Goal: Navigation & Orientation: Go to known website

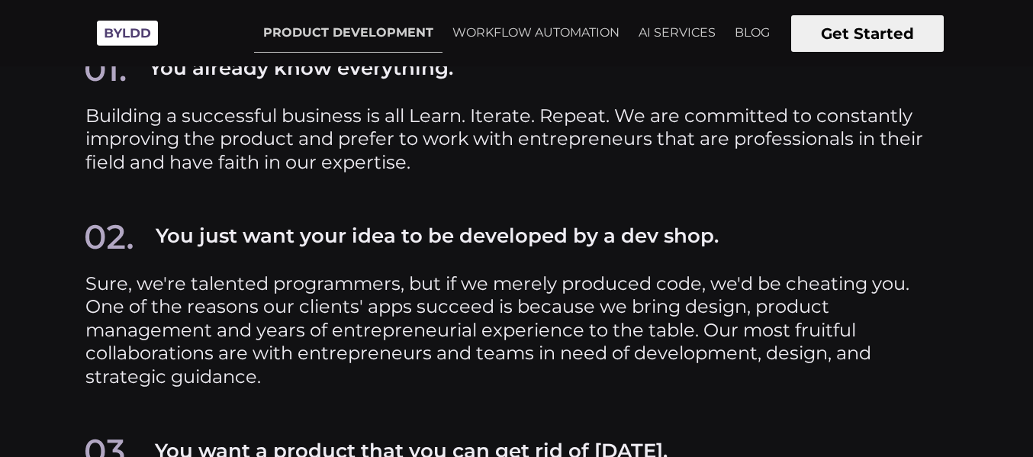
scroll to position [5958, 0]
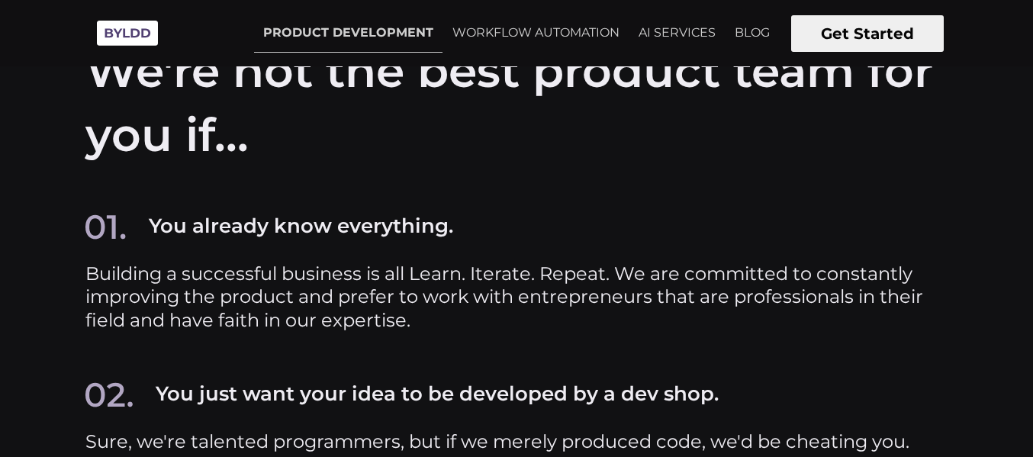
click at [840, 26] on button "Get Started" at bounding box center [867, 33] width 153 height 37
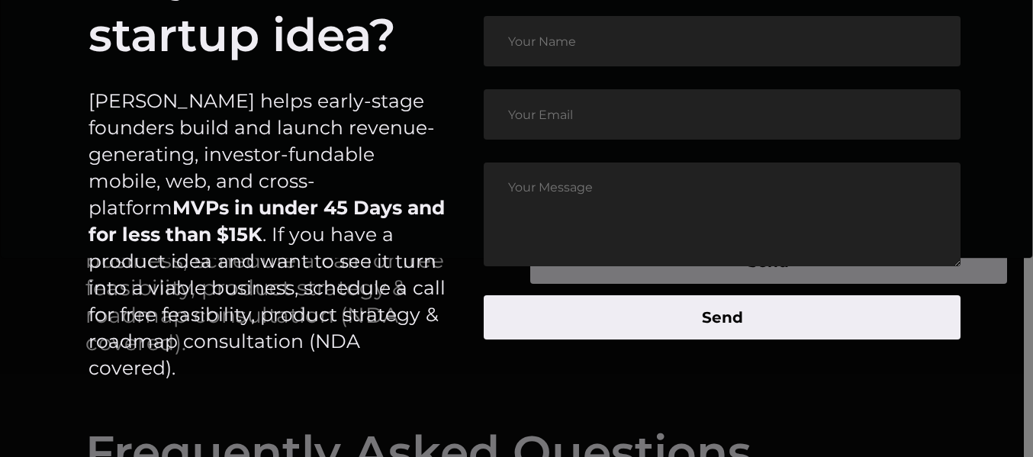
scroll to position [7102, 0]
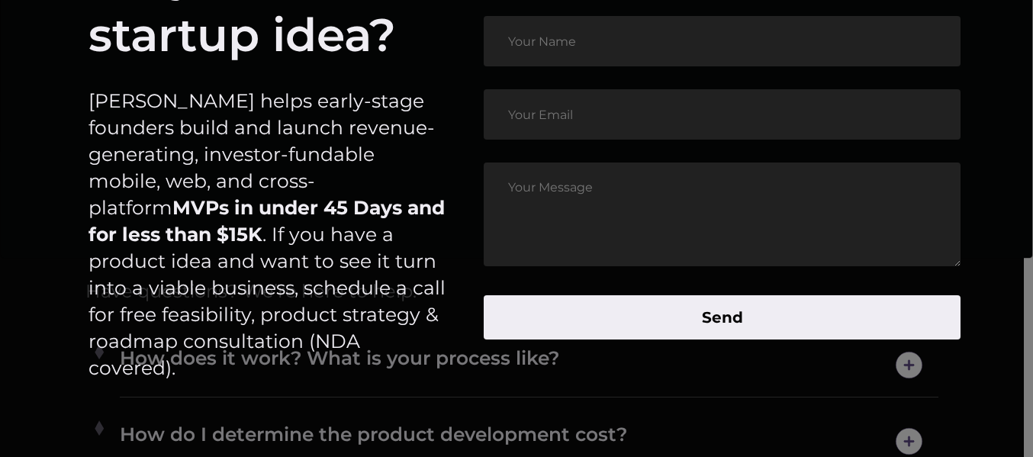
click at [989, 63] on article "Do you have a startup idea? [PERSON_NAME] helps early-stage founders build and …" at bounding box center [516, 178] width 953 height 587
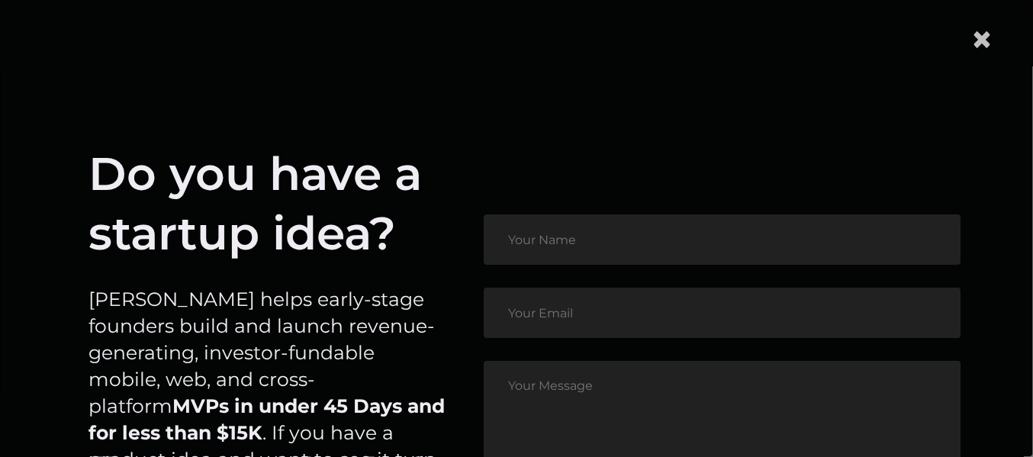
scroll to position [6797, 0]
click at [985, 48] on span "×" at bounding box center [981, 39] width 23 height 47
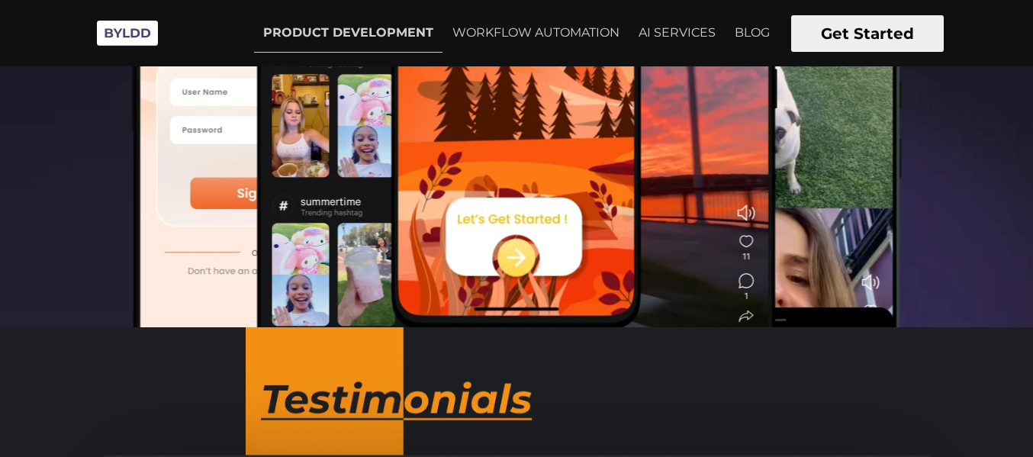
scroll to position [543, 0]
